Goal: Book appointment/travel/reservation

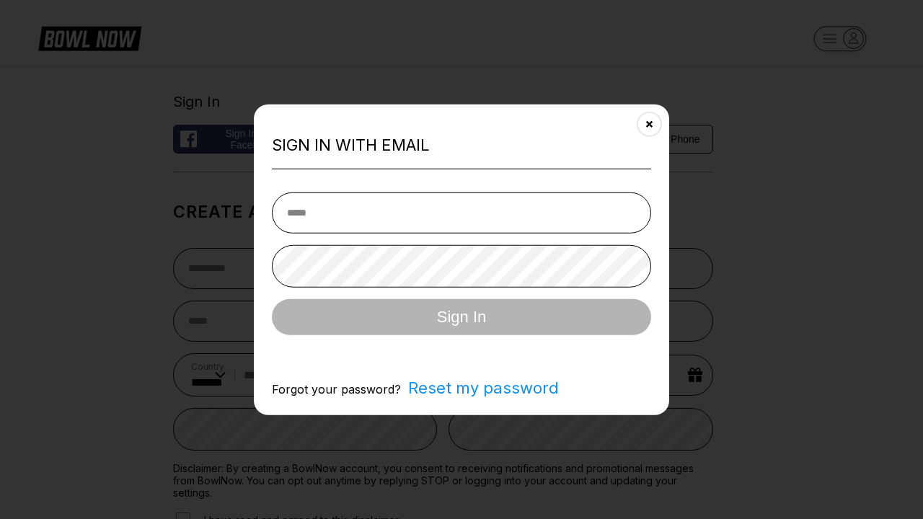
select select "**"
type input "**********"
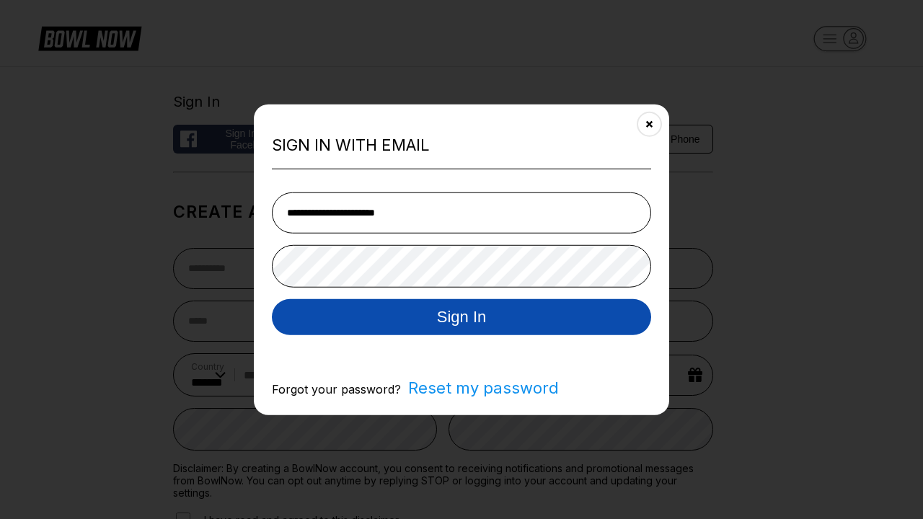
click at [461, 318] on button "Sign In" at bounding box center [461, 316] width 379 height 36
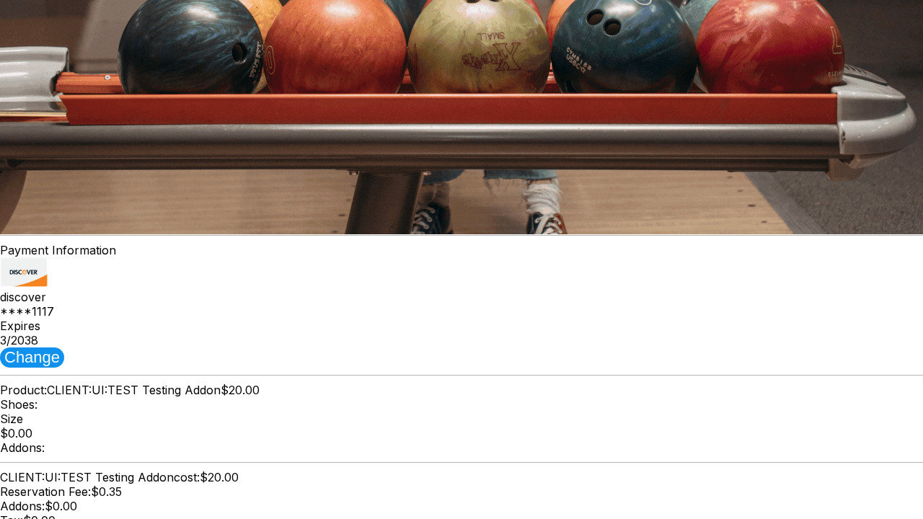
scroll to position [856, 0]
